Goal: Information Seeking & Learning: Learn about a topic

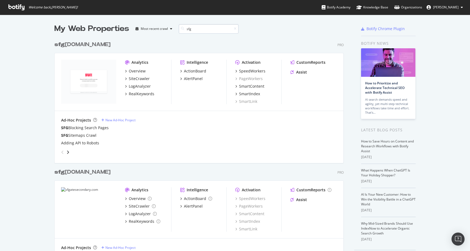
scroll to position [223, 293]
type input "sfg"
click at [133, 85] on div "LogAnalyzer" at bounding box center [140, 86] width 22 height 5
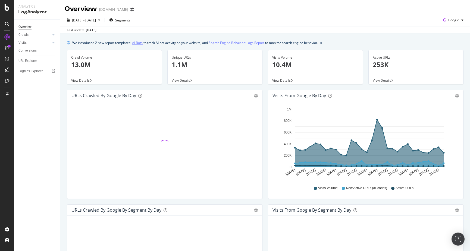
click at [138, 42] on link "AI Bots" at bounding box center [137, 43] width 11 height 6
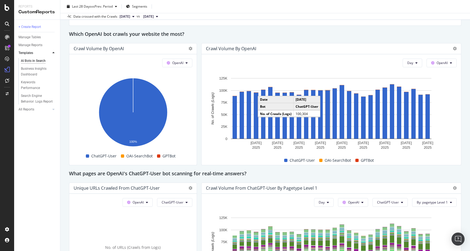
scroll to position [472, 0]
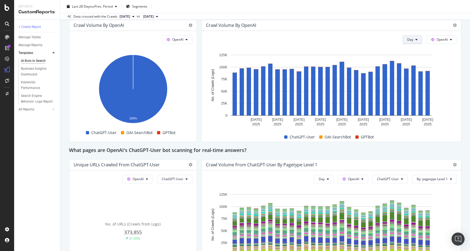
click at [414, 38] on button "Day" at bounding box center [412, 39] width 20 height 9
click at [410, 67] on div "Month" at bounding box center [412, 71] width 18 height 8
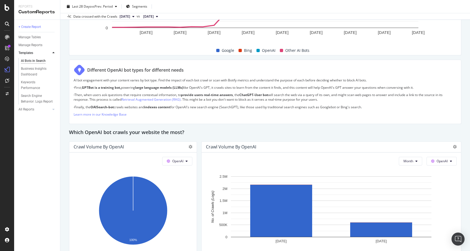
scroll to position [417, 0]
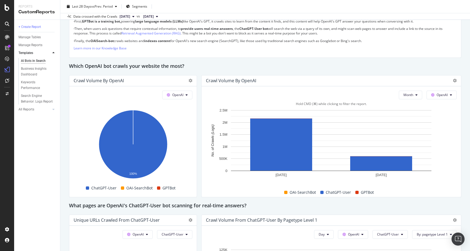
click at [366, 190] on span "GPTBot" at bounding box center [367, 192] width 13 height 7
click at [174, 96] on span "OpenAI" at bounding box center [177, 95] width 11 height 5
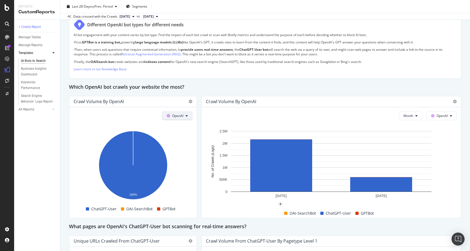
scroll to position [392, 0]
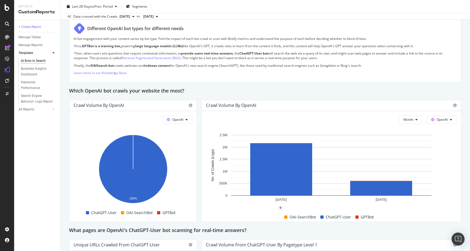
click at [128, 17] on span "[DATE]" at bounding box center [124, 16] width 11 height 5
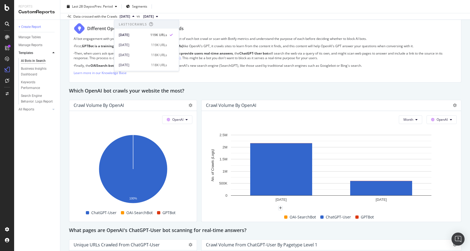
click at [128, 17] on span "[DATE]" at bounding box center [124, 16] width 11 height 5
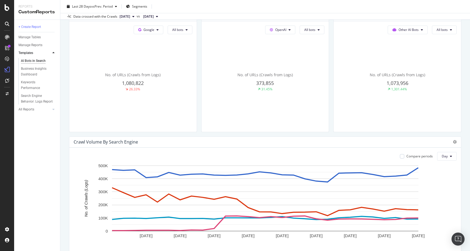
scroll to position [0, 0]
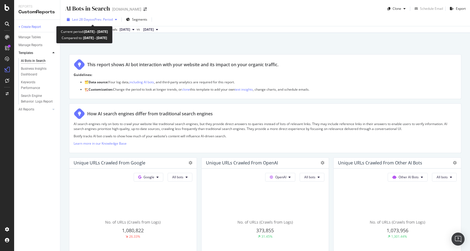
click at [98, 18] on span "vs Prev. Period" at bounding box center [101, 19] width 21 height 5
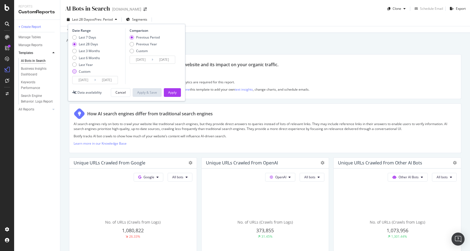
click at [74, 72] on div "Custom" at bounding box center [74, 71] width 4 height 4
click at [84, 80] on input "[DATE]" at bounding box center [83, 80] width 22 height 8
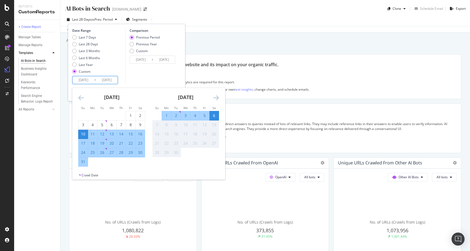
click at [81, 97] on icon "Move backward to switch to the previous month." at bounding box center [81, 97] width 6 height 7
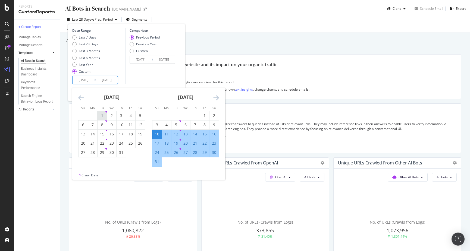
click at [101, 114] on div "1" at bounding box center [101, 115] width 9 height 5
type input "[DATE]"
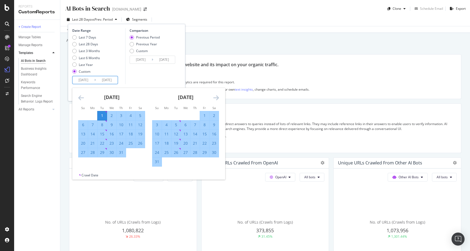
click at [122, 152] on div "31" at bounding box center [120, 152] width 9 height 5
type input "[DATE]"
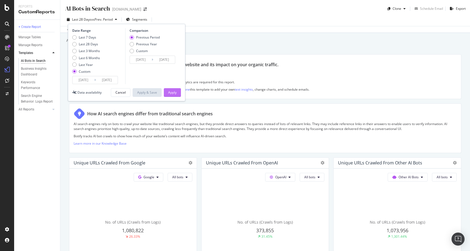
click at [171, 89] on div "Apply" at bounding box center [172, 93] width 8 height 8
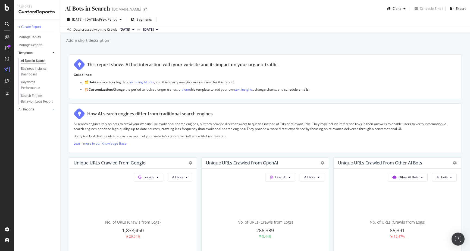
click at [125, 28] on span "[DATE]" at bounding box center [124, 29] width 11 height 5
click at [125, 29] on span "[DATE]" at bounding box center [124, 29] width 11 height 5
click at [137, 27] on button "[DATE]" at bounding box center [126, 29] width 19 height 7
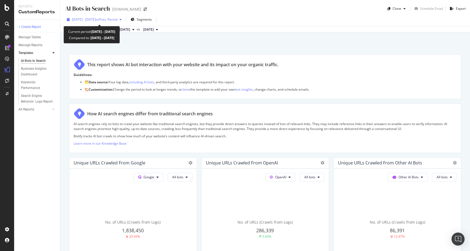
click at [96, 20] on span "[DATE] - [DATE]" at bounding box center [84, 19] width 24 height 5
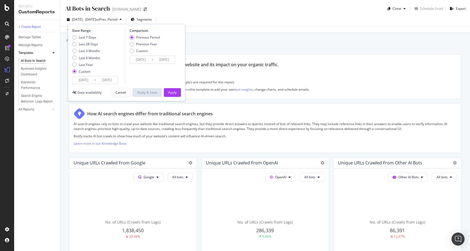
click at [84, 80] on input "[DATE]" at bounding box center [83, 80] width 22 height 8
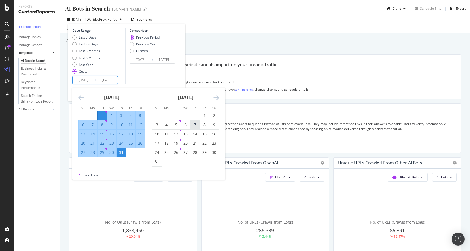
click at [194, 124] on div "7" at bounding box center [194, 124] width 9 height 5
type input "[DATE]"
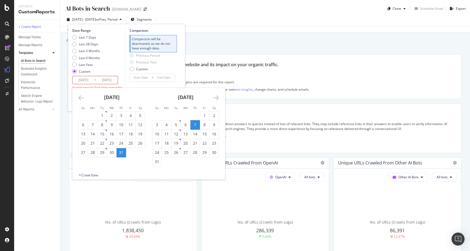
click at [215, 96] on icon "Move forward to switch to the next month." at bounding box center [216, 97] width 6 height 7
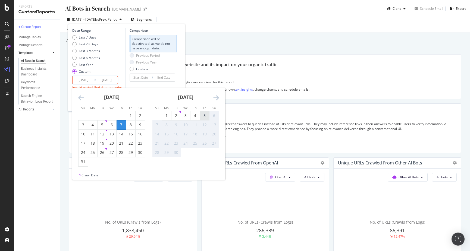
click at [203, 114] on div "5" at bounding box center [204, 115] width 9 height 5
type input "[DATE]"
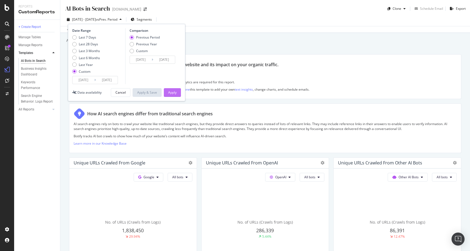
click at [173, 92] on div "Apply" at bounding box center [172, 92] width 8 height 5
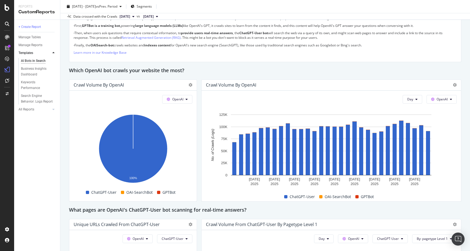
scroll to position [449, 0]
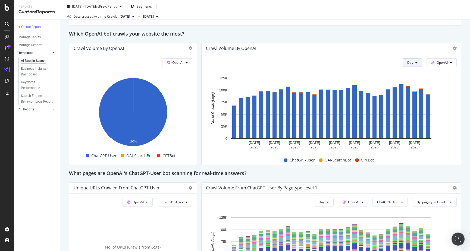
click at [411, 62] on span "Day" at bounding box center [410, 62] width 6 height 5
click at [414, 92] on span "Month" at bounding box center [412, 93] width 10 height 5
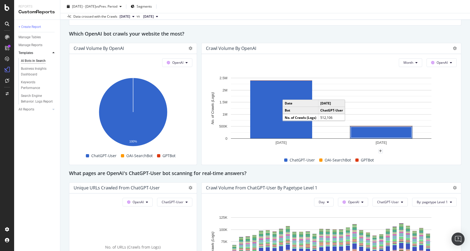
scroll to position [557, 0]
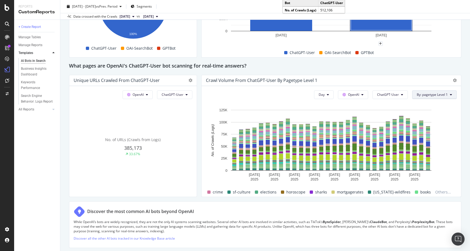
click at [435, 96] on span "By: pagetype Level 1" at bounding box center [431, 94] width 31 height 5
click at [419, 114] on div "Select a Segment" at bounding box center [406, 114] width 27 height 5
click at [403, 124] on icon at bounding box center [403, 124] width 2 height 3
click at [427, 68] on div "What pages are OpenAI's ChatGPT-User bot scanning for real-time answers?" at bounding box center [265, 66] width 392 height 9
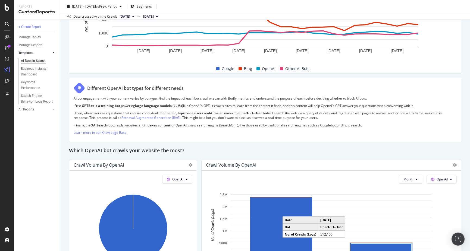
scroll to position [399, 0]
